Goal: Information Seeking & Learning: Learn about a topic

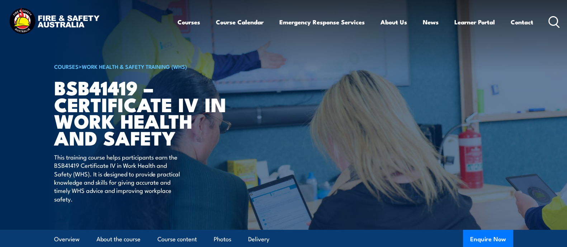
drag, startPoint x: 554, startPoint y: 13, endPoint x: 551, endPoint y: 24, distance: 11.8
click at [551, 24] on div "Courses Course Calendar Emergency Response Services Services Overview Emergency…" at bounding box center [369, 21] width 383 height 31
click at [551, 24] on icon at bounding box center [554, 22] width 11 height 12
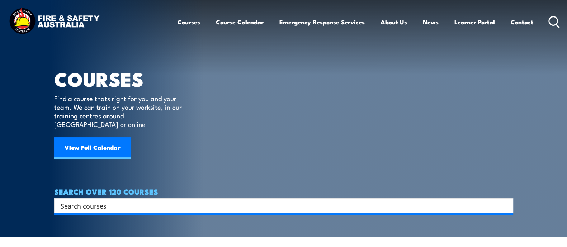
click at [122, 201] on input "Search input" at bounding box center [279, 206] width 437 height 11
paste input "PUASAR032"
type input "PUASAR032"
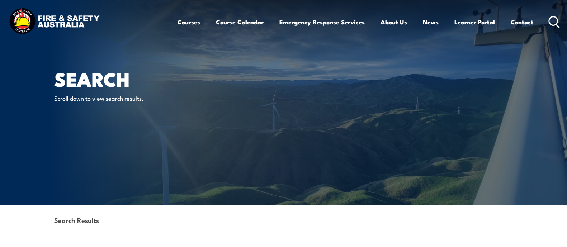
click at [558, 22] on icon at bounding box center [554, 22] width 11 height 12
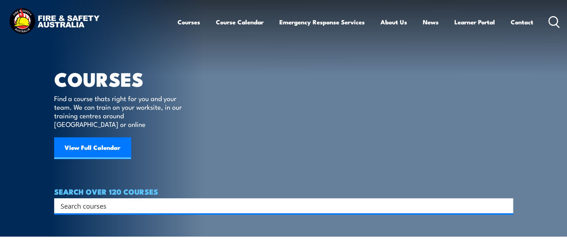
click at [116, 198] on div "Search" at bounding box center [283, 205] width 459 height 15
click at [115, 201] on input "Search input" at bounding box center [279, 206] width 437 height 11
paste input "PUA40319"
type input "PUA40319"
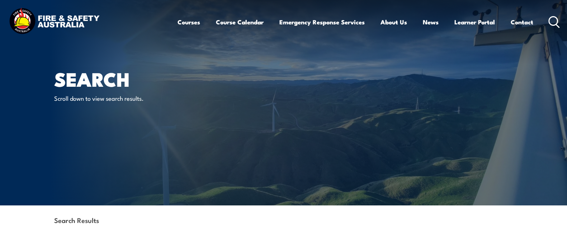
click at [554, 20] on icon at bounding box center [554, 22] width 11 height 12
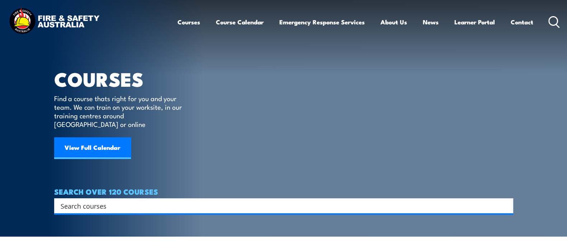
click at [138, 202] on input "Search input" at bounding box center [279, 206] width 437 height 11
type input "V"
type input "Cert IV"
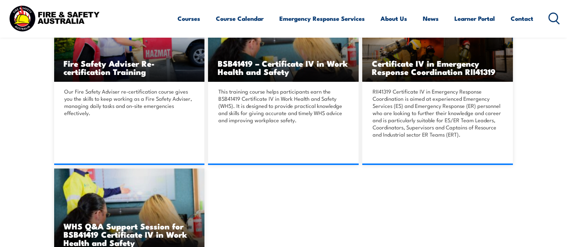
scroll to position [239, 0]
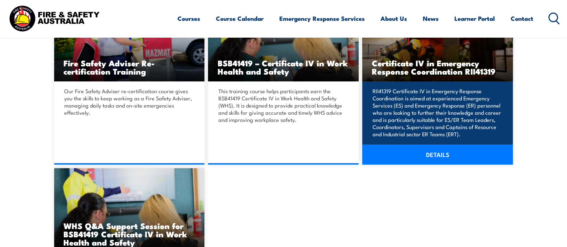
click at [404, 63] on h3 "Certificate IV in Emergency Response Coordination RII41319" at bounding box center [438, 67] width 132 height 17
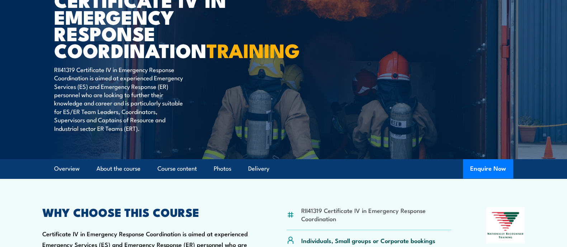
scroll to position [86, 0]
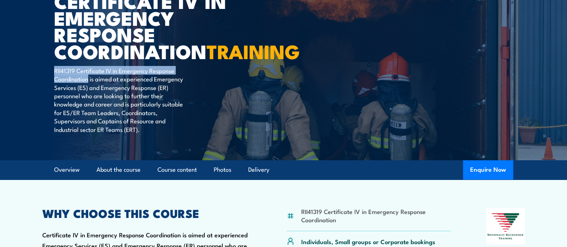
drag, startPoint x: 89, startPoint y: 98, endPoint x: 54, endPoint y: 89, distance: 36.1
click at [54, 89] on p "RII41319 Certificate IV in Emergency Response Coordination is aimed at experien…" at bounding box center [119, 99] width 131 height 67
copy p "RII41319 Certificate IV in Emergency Response Coordination"
